Goal: Find specific page/section: Find specific page/section

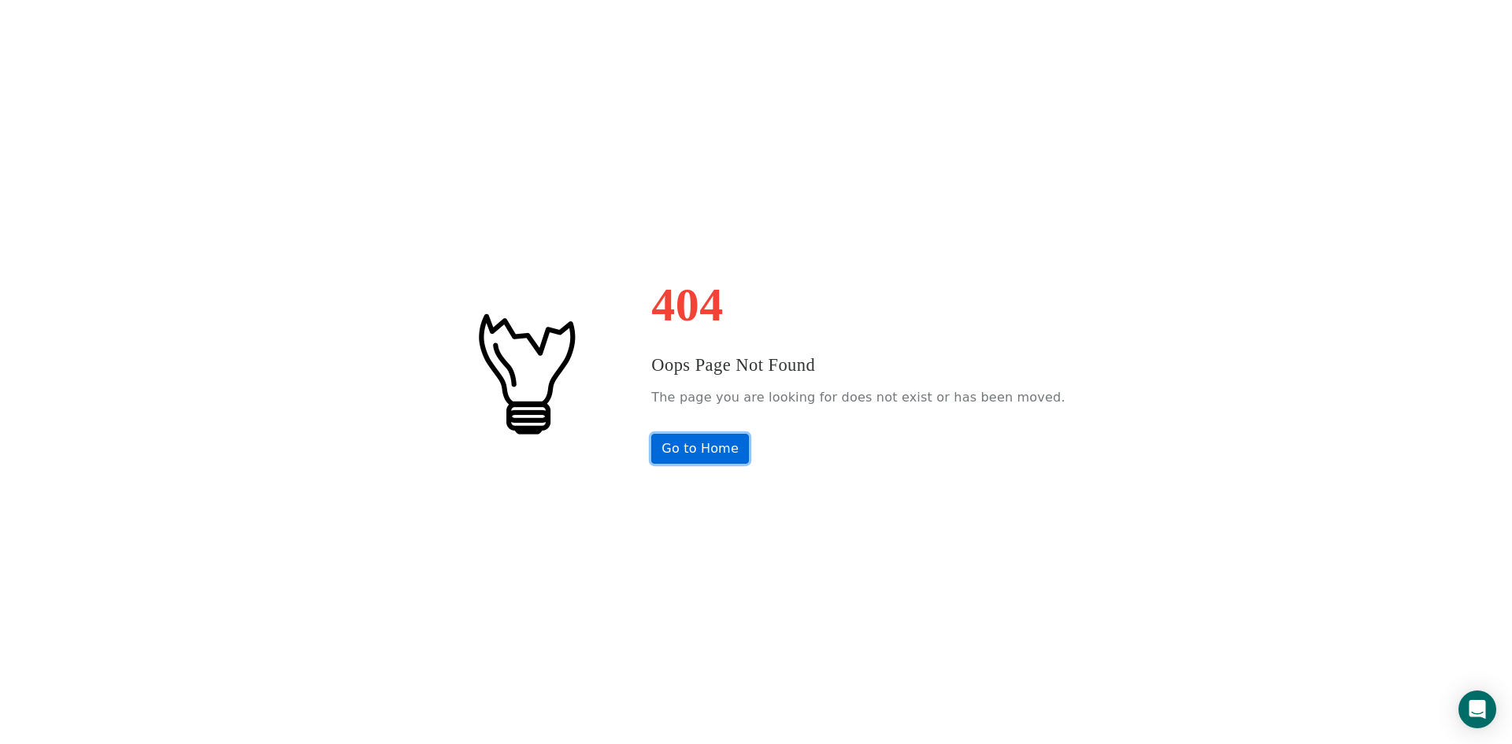
click at [713, 443] on link "Go to Home" at bounding box center [700, 449] width 98 height 30
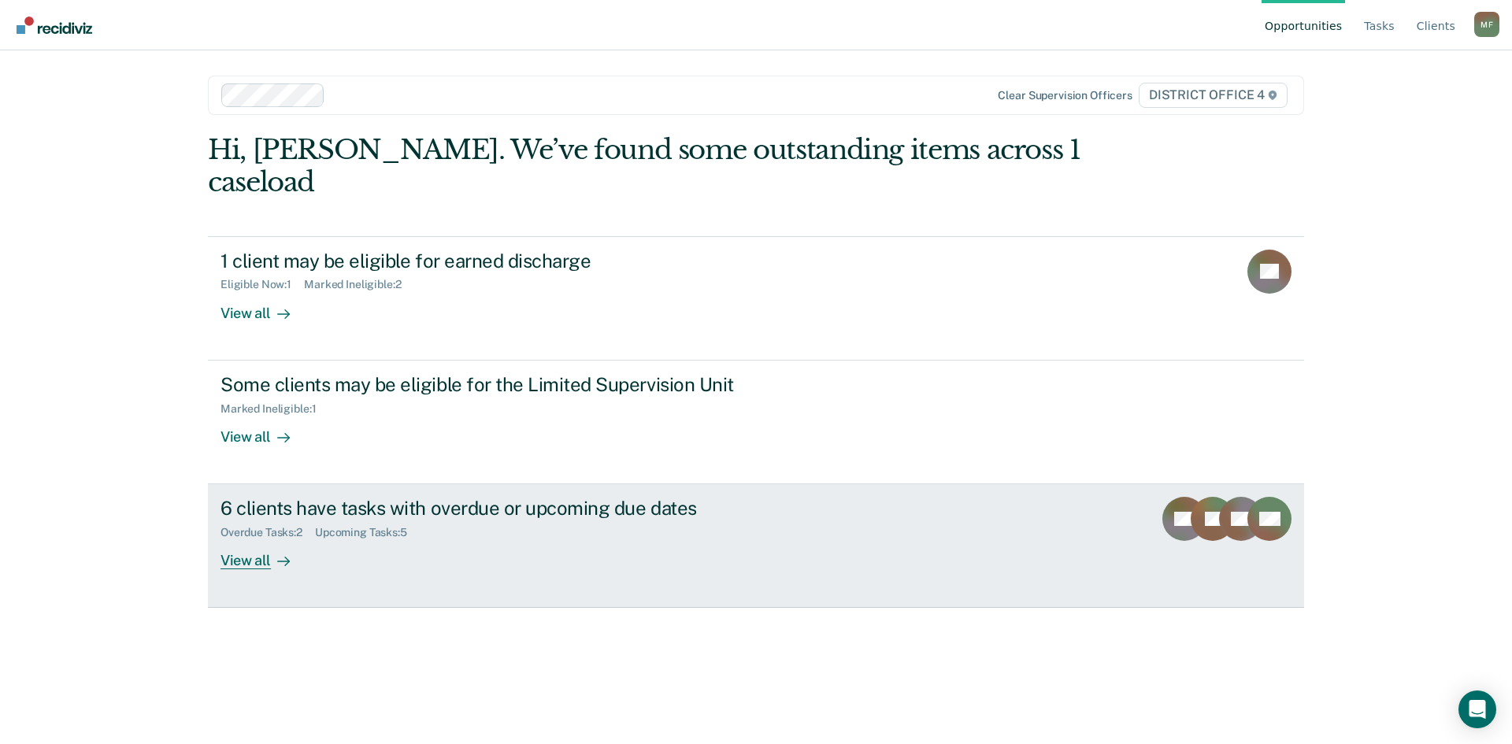
click at [248, 540] on div "View all" at bounding box center [265, 555] width 88 height 31
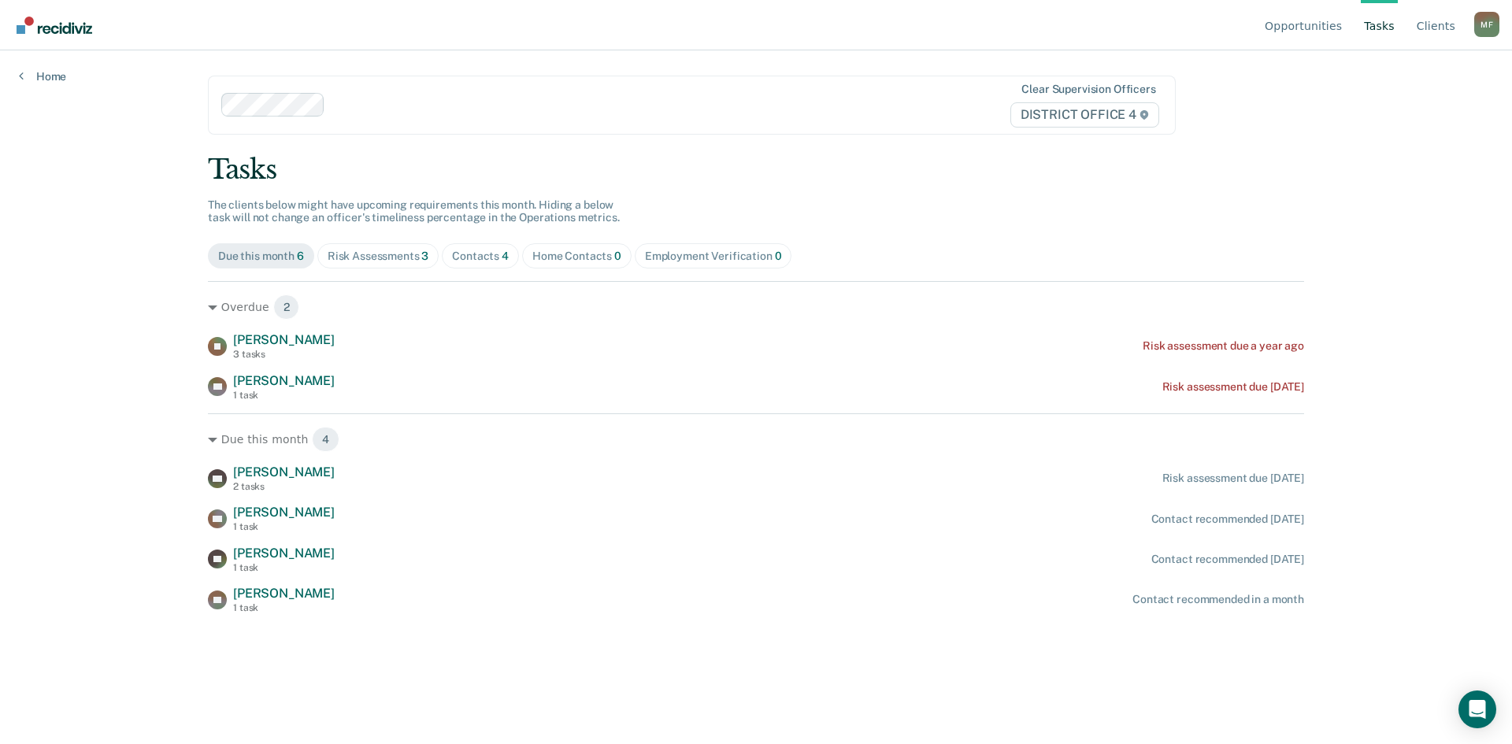
click at [401, 250] on div "Risk Assessments 3" at bounding box center [379, 256] width 102 height 13
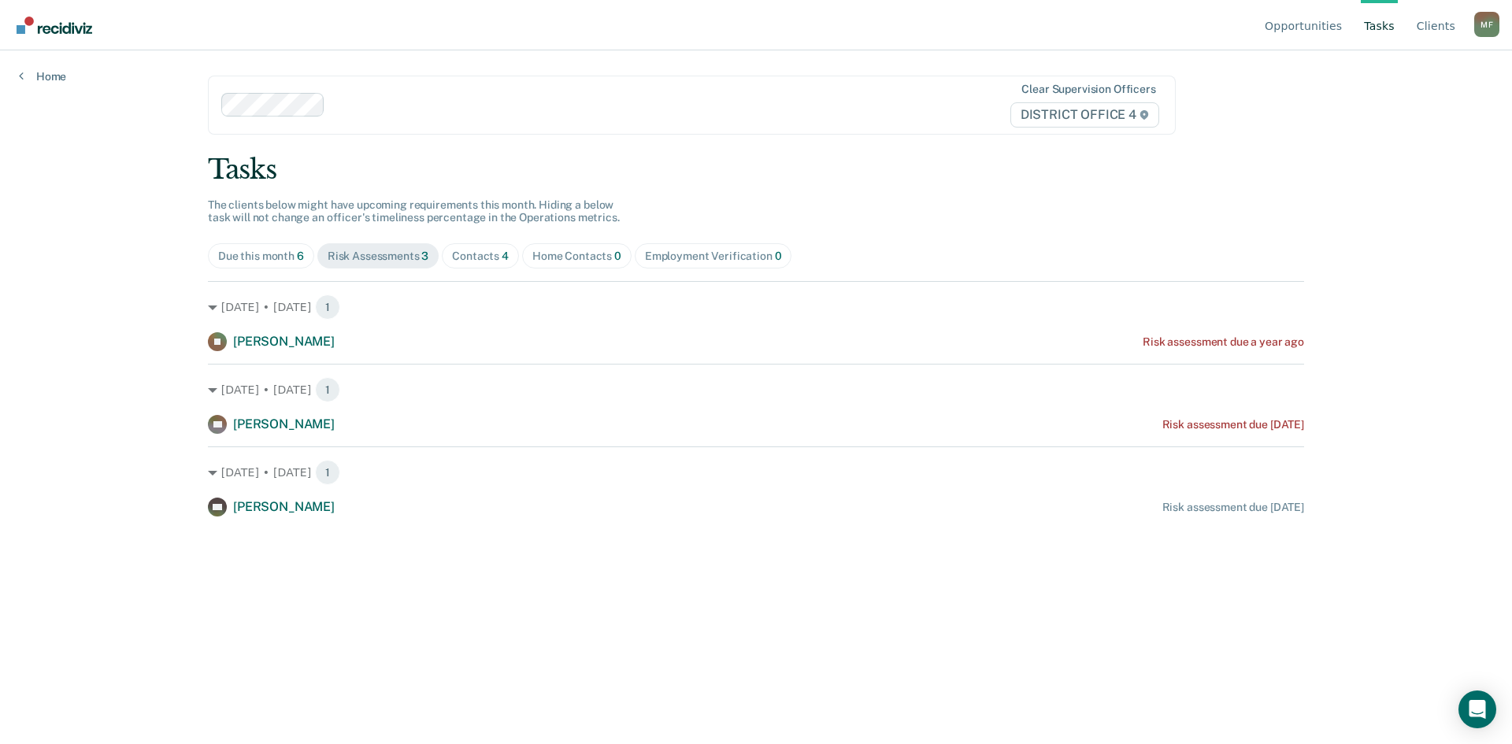
click at [488, 256] on div "Contacts 4" at bounding box center [480, 256] width 57 height 13
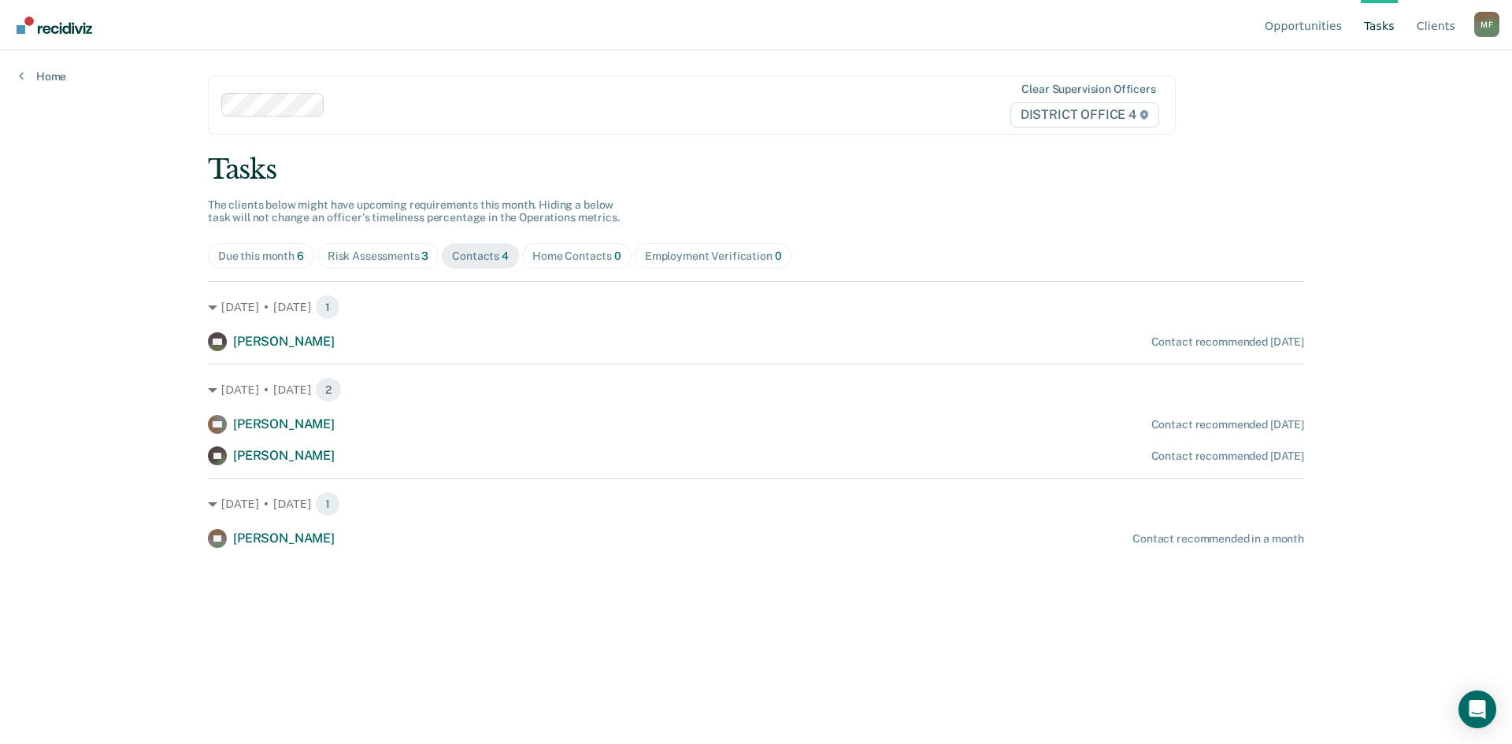
click at [280, 256] on div "Due this month 6" at bounding box center [261, 256] width 86 height 13
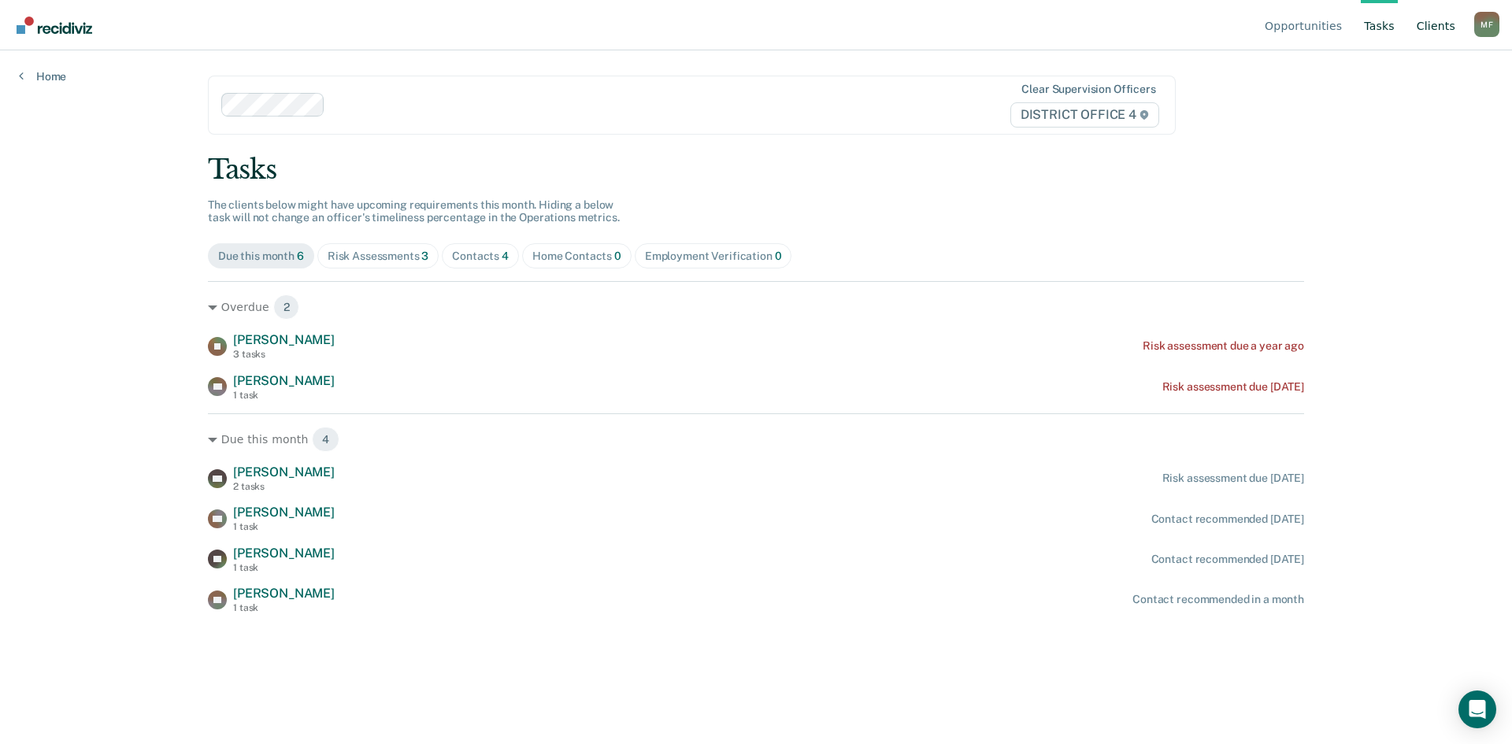
click at [1438, 32] on link "Client s" at bounding box center [1436, 25] width 45 height 50
